Goal: Navigation & Orientation: Understand site structure

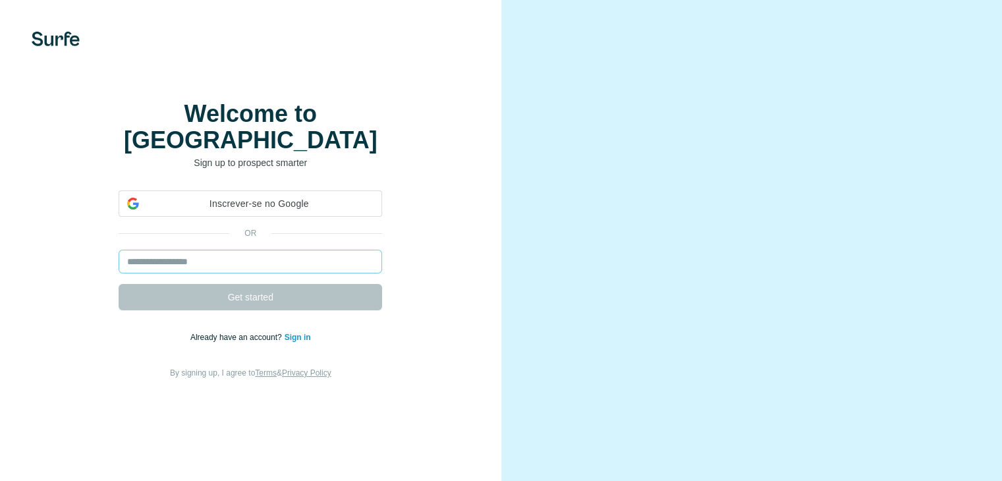
click at [250, 273] on input "email" at bounding box center [250, 262] width 263 height 24
click at [418, 293] on div "or Get started Already have an account? Sign in By signing up, I agree to Terms…" at bounding box center [250, 285] width 449 height 190
click at [256, 273] on input "email" at bounding box center [250, 262] width 263 height 24
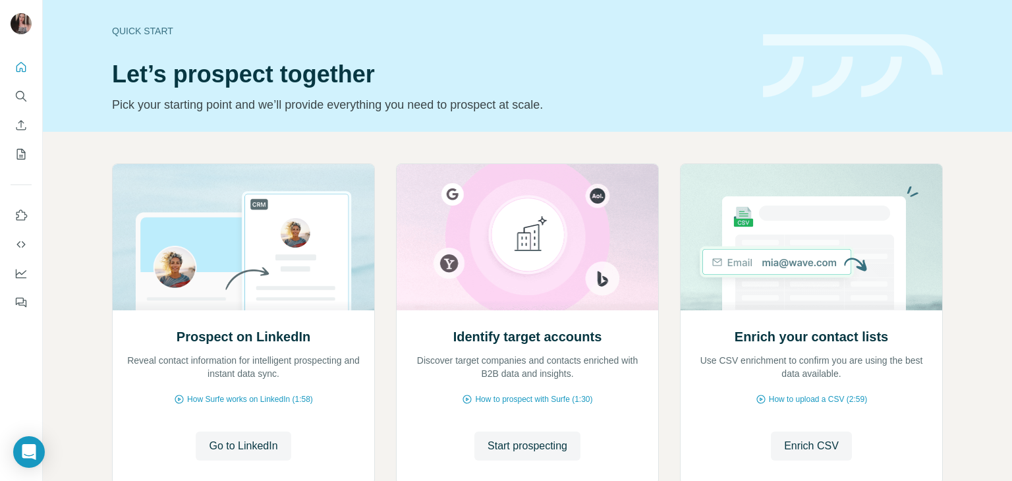
click at [9, 67] on div at bounding box center [21, 180] width 42 height 267
click at [11, 68] on button "Quick start" at bounding box center [21, 67] width 21 height 24
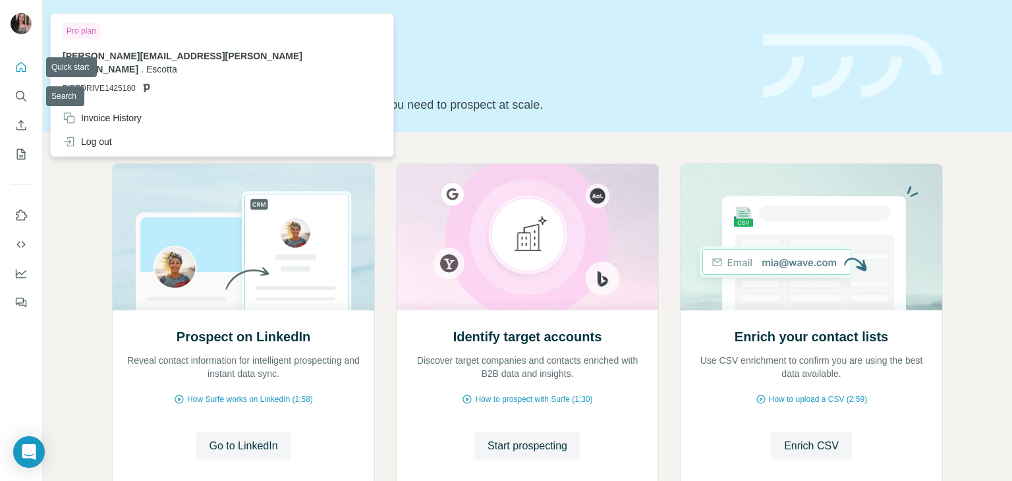
click at [24, 30] on img at bounding box center [21, 23] width 21 height 21
click at [13, 58] on button "Quick start" at bounding box center [21, 67] width 21 height 24
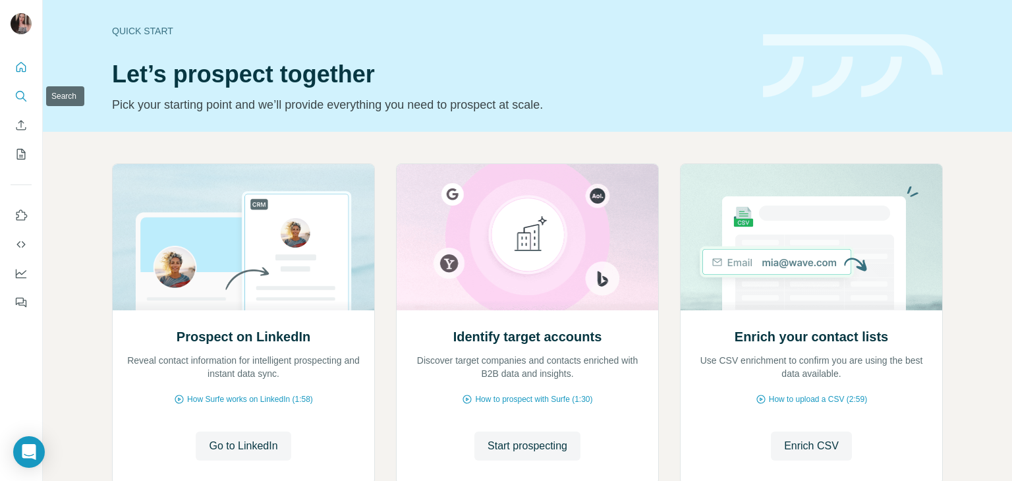
click at [15, 85] on button "Search" at bounding box center [21, 96] width 21 height 24
click at [8, 223] on div at bounding box center [21, 180] width 42 height 267
click at [13, 217] on button "Use Surfe on LinkedIn" at bounding box center [21, 216] width 21 height 24
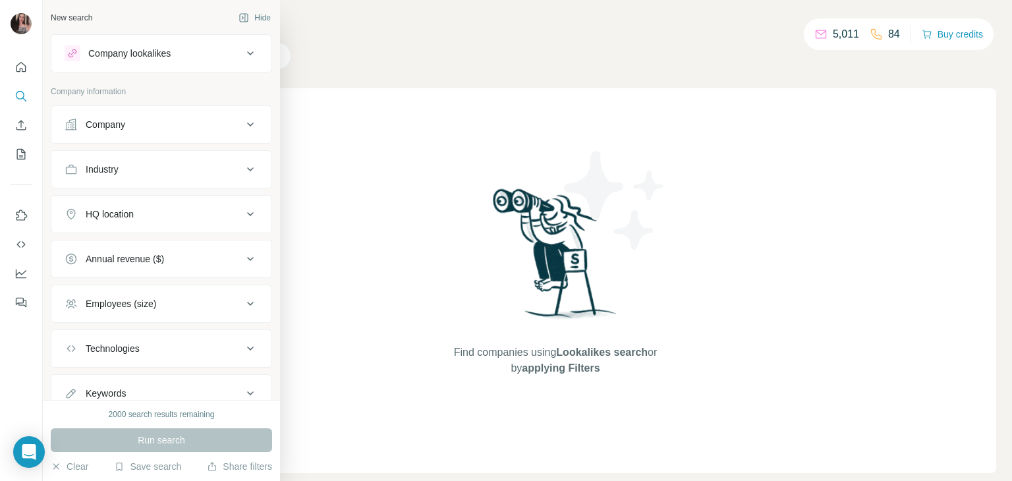
click at [94, 128] on div "Company" at bounding box center [106, 124] width 40 height 13
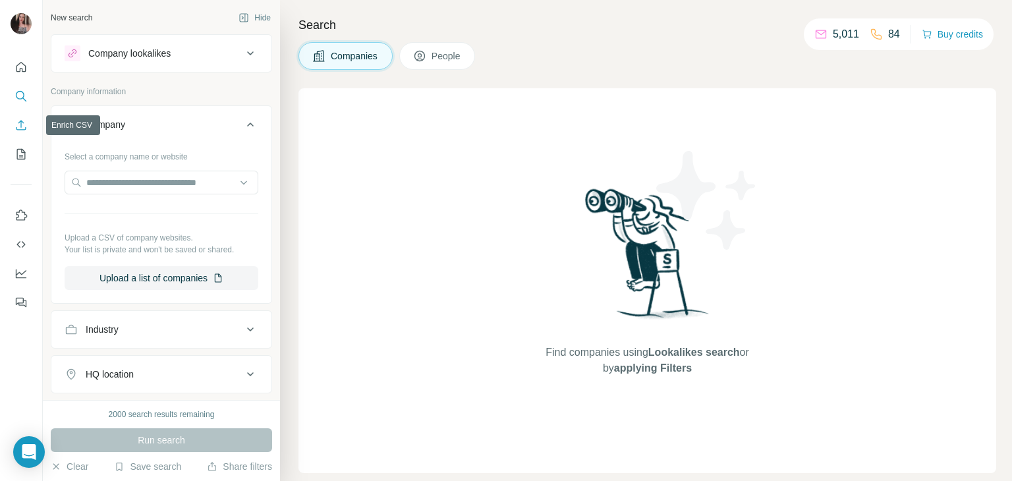
click at [16, 127] on icon "Enrich CSV" at bounding box center [21, 125] width 10 height 10
click at [20, 53] on div at bounding box center [21, 180] width 42 height 267
click at [16, 66] on icon "Quick start" at bounding box center [21, 67] width 10 height 10
click at [18, 78] on button "Quick start" at bounding box center [21, 67] width 21 height 24
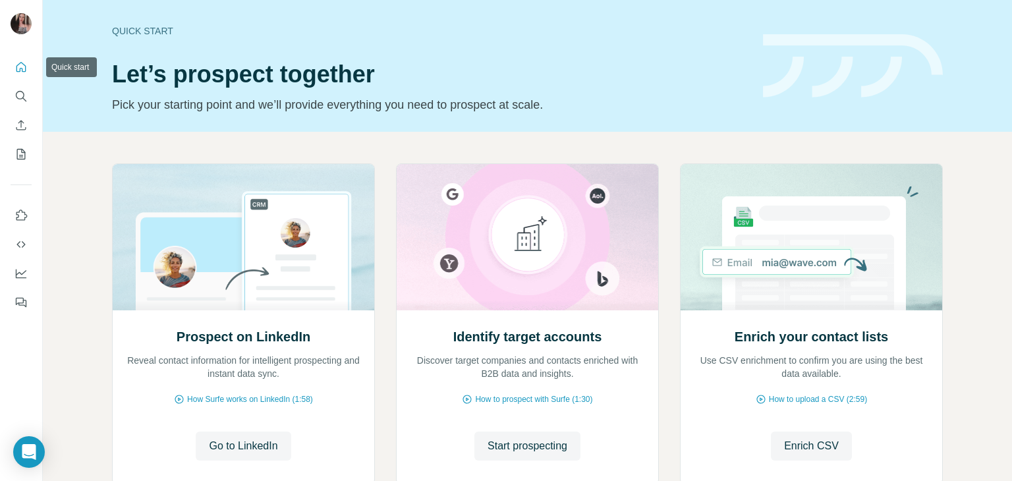
click at [20, 69] on icon "Quick start" at bounding box center [21, 67] width 10 height 10
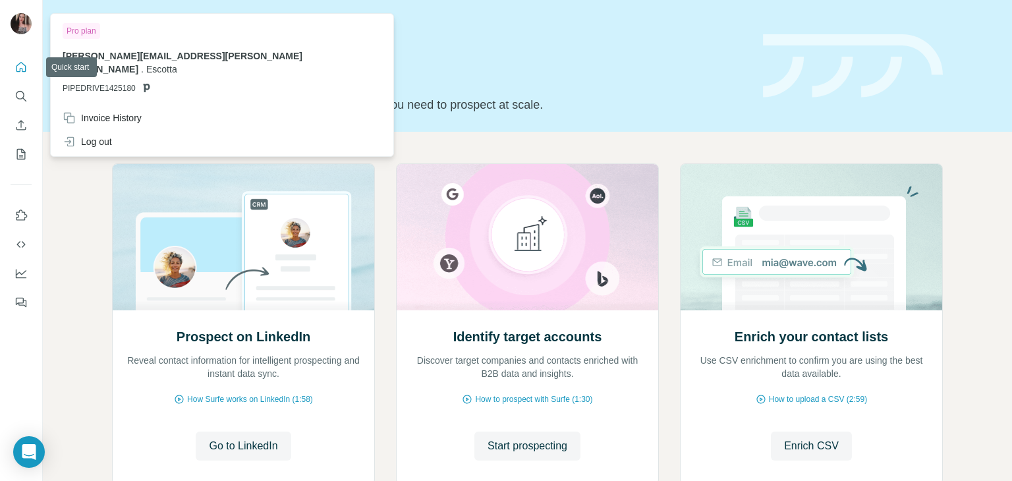
click at [30, 34] on div at bounding box center [21, 25] width 21 height 24
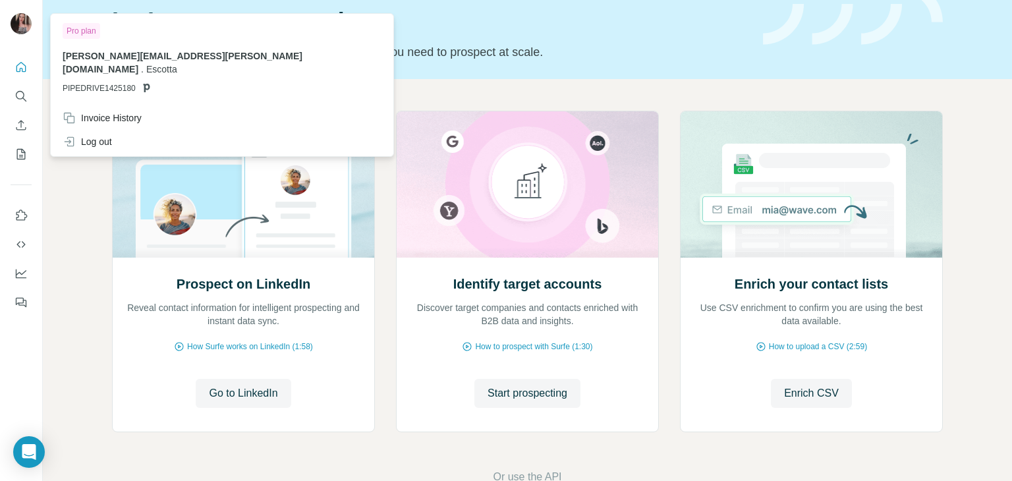
scroll to position [88, 0]
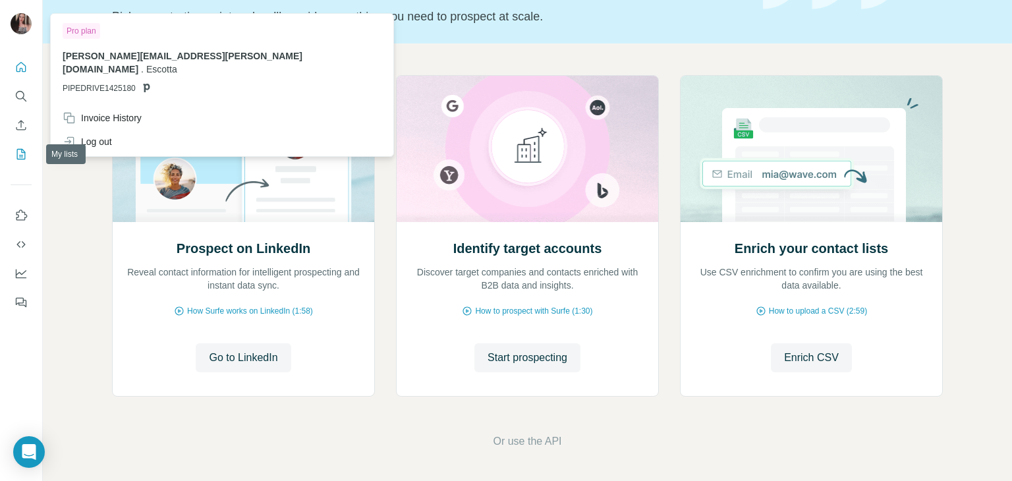
click at [18, 160] on icon "My lists" at bounding box center [20, 154] width 13 height 13
click at [21, 23] on img at bounding box center [21, 23] width 21 height 21
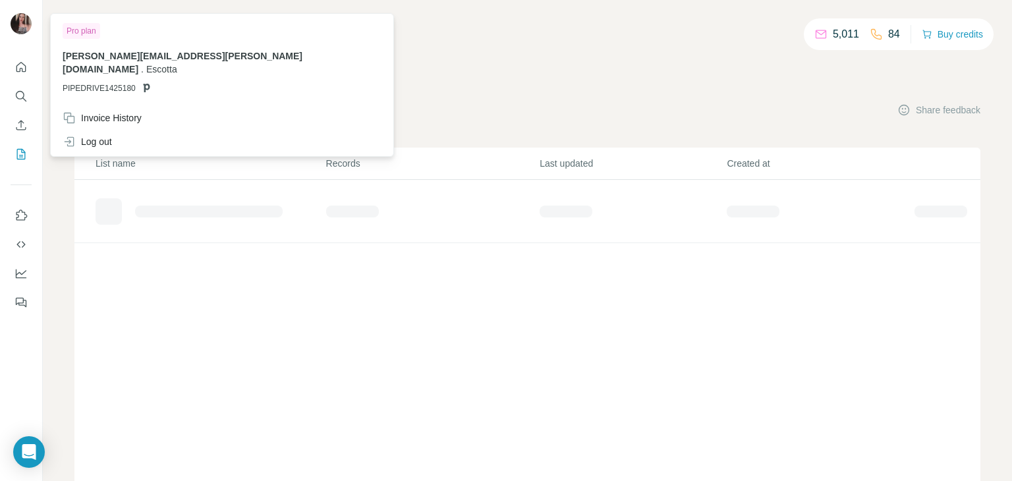
click at [403, 380] on div "List name Records Last updated Created at" at bounding box center [527, 326] width 906 height 356
